Goal: Information Seeking & Learning: Learn about a topic

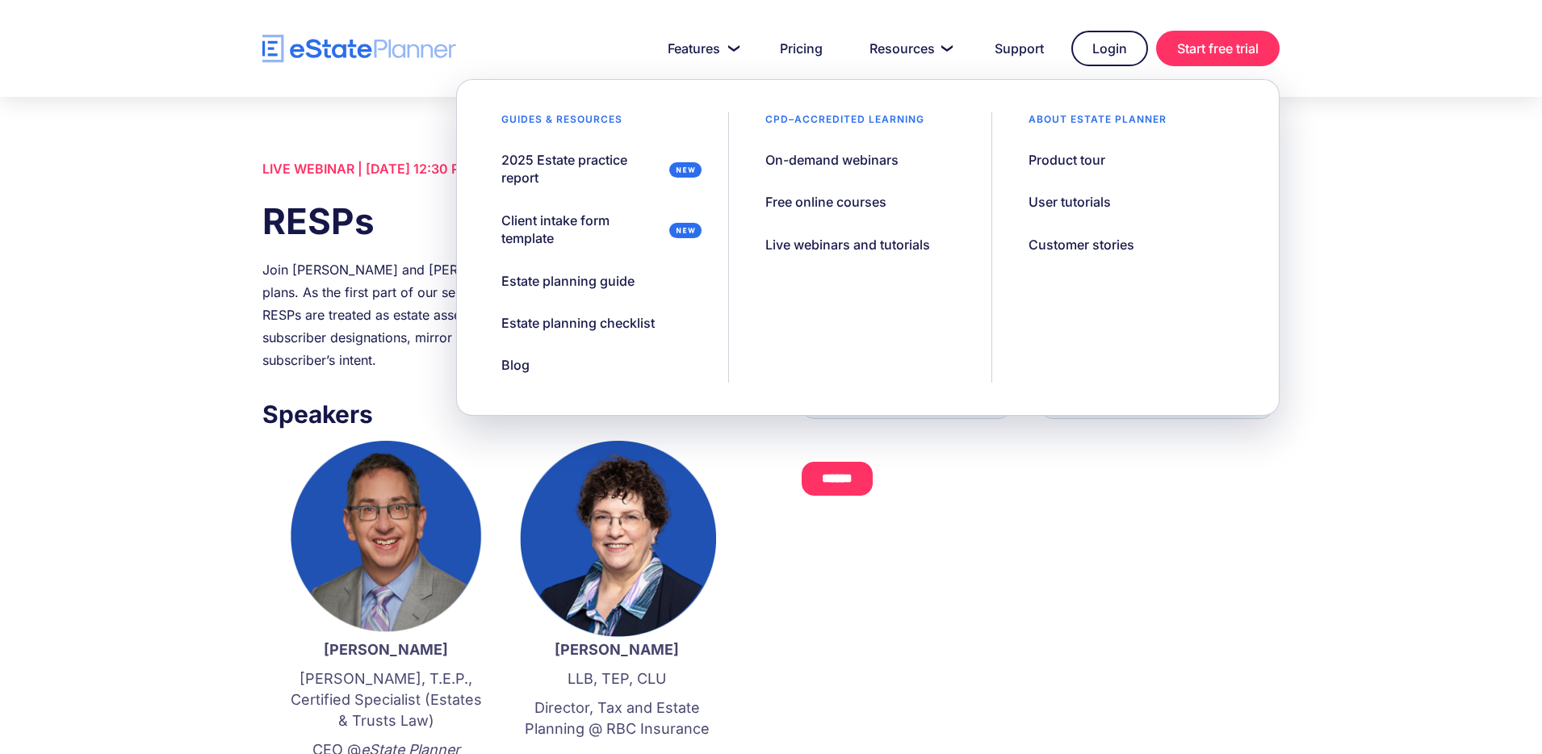
click at [336, 282] on div "Join [PERSON_NAME] and [PERSON_NAME] for a webinar on RESPs in estate plans. As…" at bounding box center [501, 314] width 478 height 113
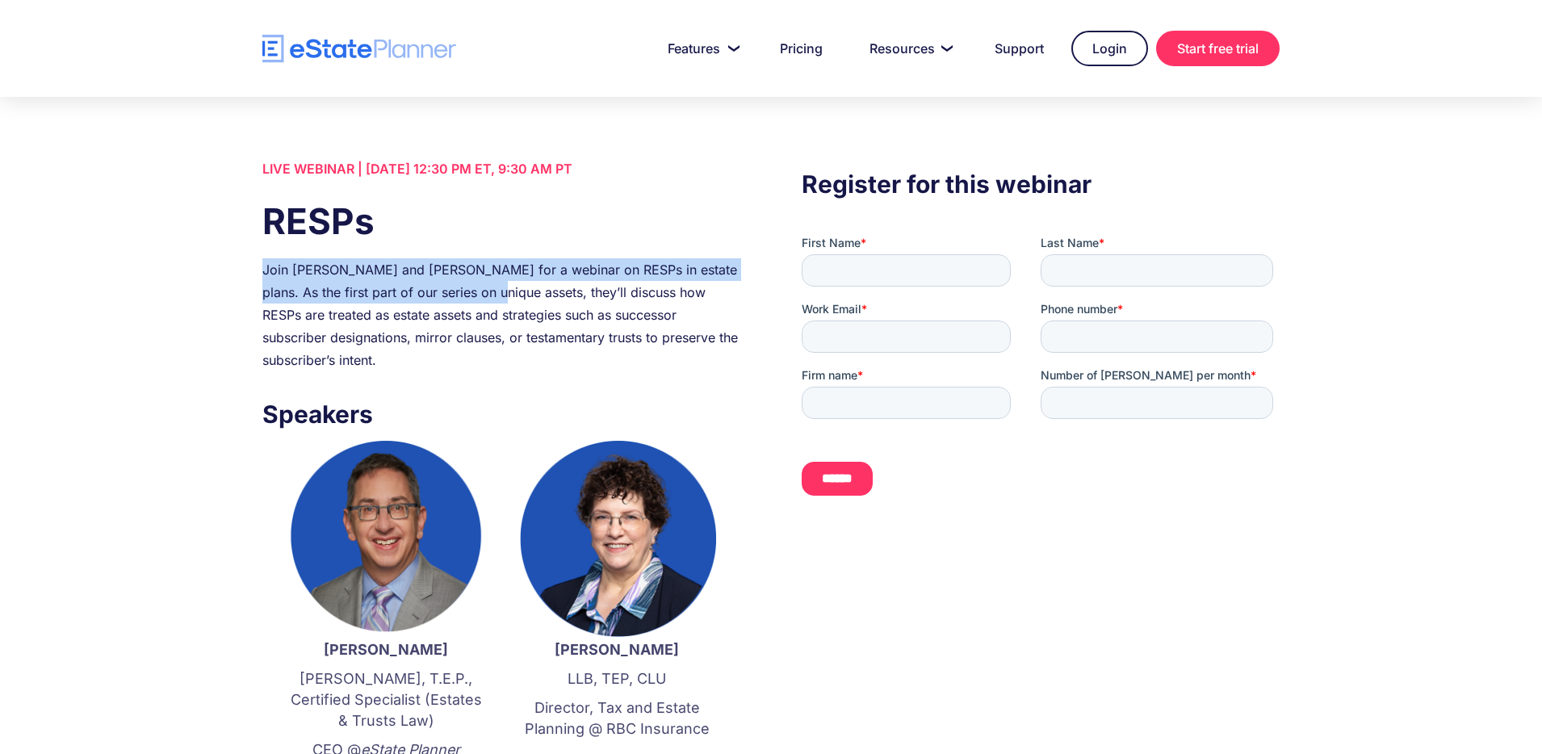
drag, startPoint x: 263, startPoint y: 274, endPoint x: 468, endPoint y: 287, distance: 205.5
click at [468, 287] on div "Join [PERSON_NAME] and [PERSON_NAME] for a webinar on RESPs in estate plans. As…" at bounding box center [501, 314] width 478 height 113
click at [400, 292] on div "Join [PERSON_NAME] and [PERSON_NAME] for a webinar on RESPs in estate plans. As…" at bounding box center [501, 314] width 478 height 113
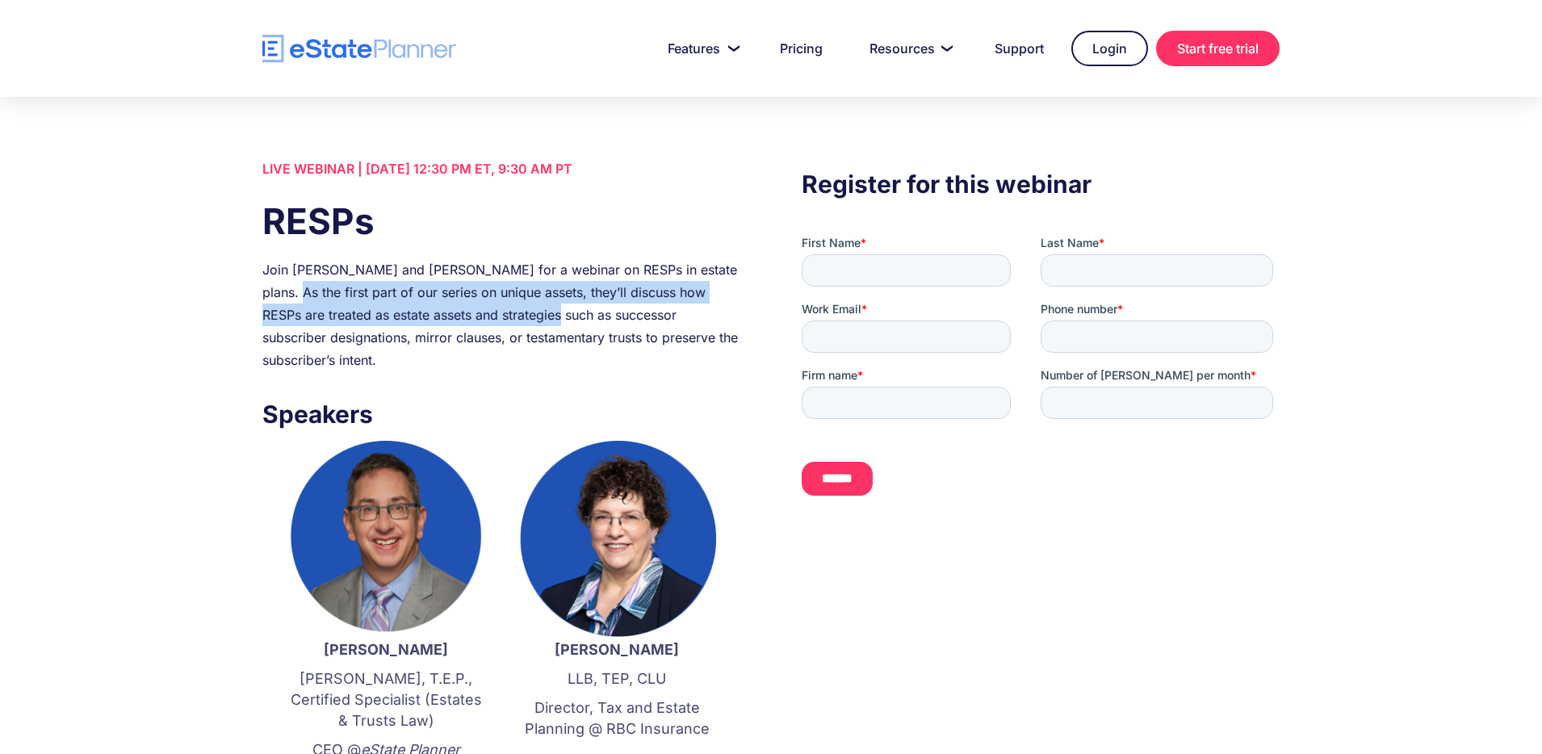
drag, startPoint x: 264, startPoint y: 289, endPoint x: 496, endPoint y: 310, distance: 233.4
click at [496, 310] on div "Join [PERSON_NAME] and [PERSON_NAME] for a webinar on RESPs in estate plans. As…" at bounding box center [501, 314] width 478 height 113
copy div "As the first part of our series on unique assets, they’ll discuss how RESPs are…"
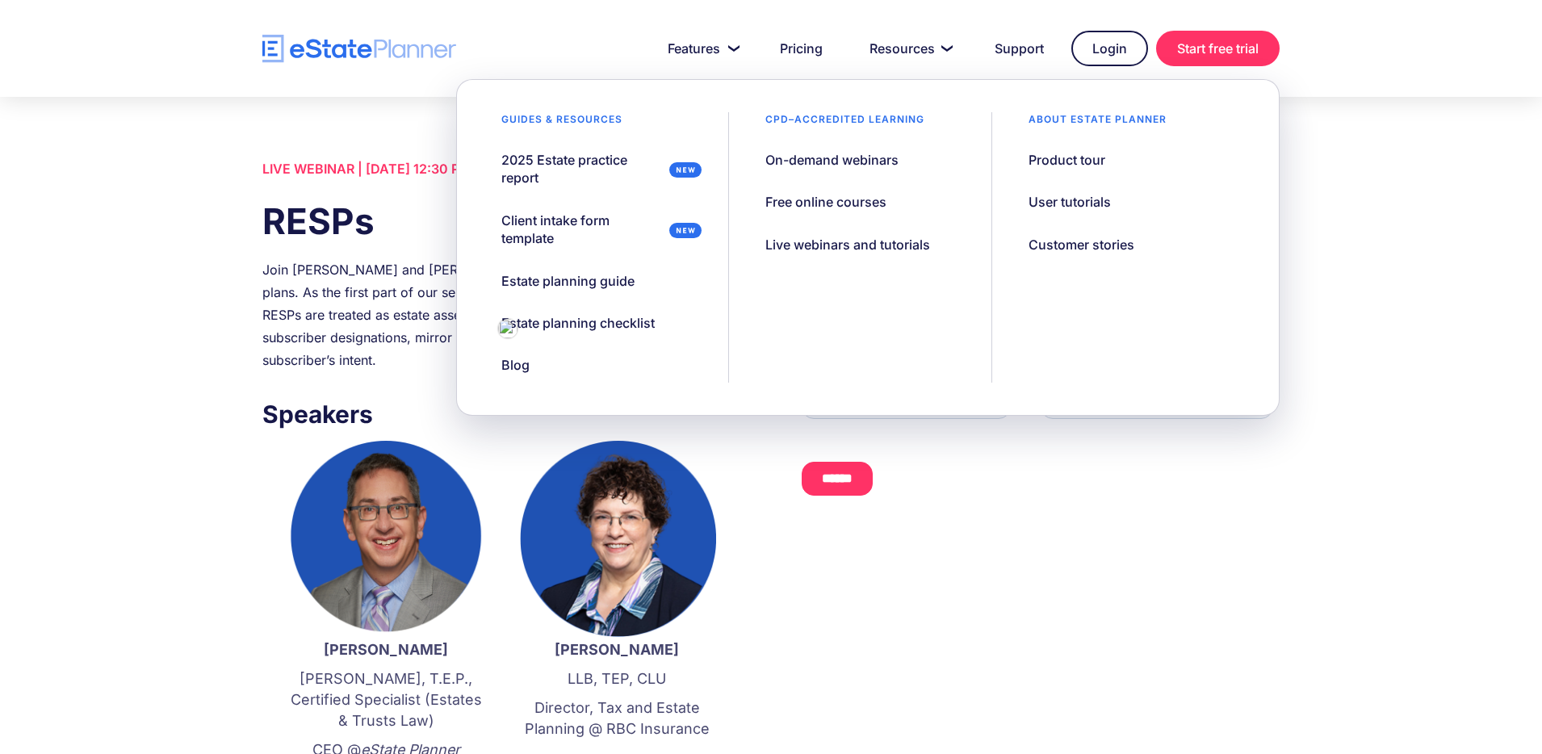
click at [395, 331] on div "Join [PERSON_NAME] and [PERSON_NAME] for a webinar on RESPs in estate plans. As…" at bounding box center [501, 314] width 478 height 113
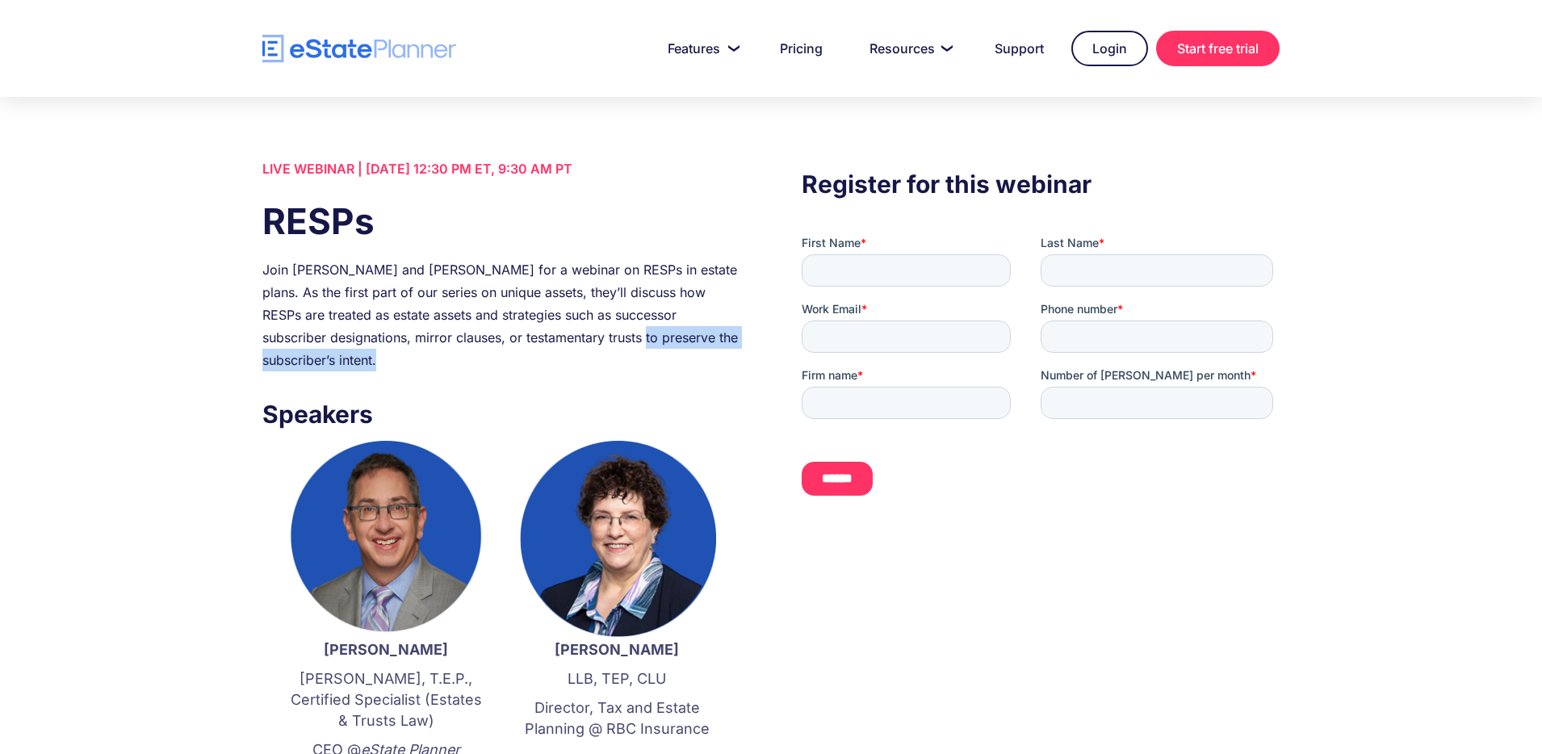
drag, startPoint x: 581, startPoint y: 336, endPoint x: 577, endPoint y: 354, distance: 18.2
click at [577, 354] on div "Join [PERSON_NAME] and [PERSON_NAME] for a webinar on RESPs in estate plans. As…" at bounding box center [501, 314] width 478 height 113
copy div "to preserve the subscriber’s intent."
